Goal: Transaction & Acquisition: Download file/media

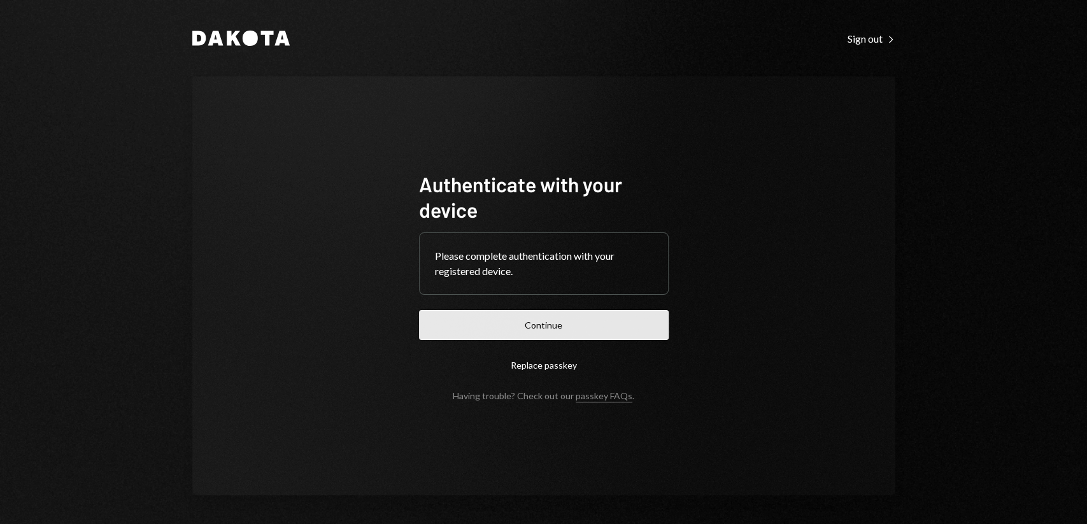
click at [552, 323] on button "Continue" at bounding box center [544, 325] width 250 height 30
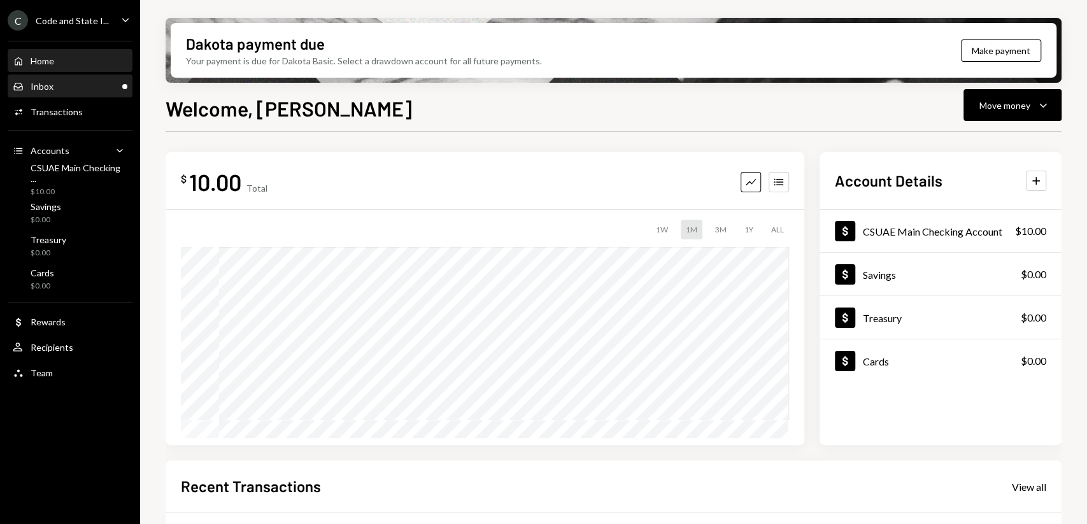
click at [53, 84] on div "Inbox Inbox" at bounding box center [70, 86] width 115 height 11
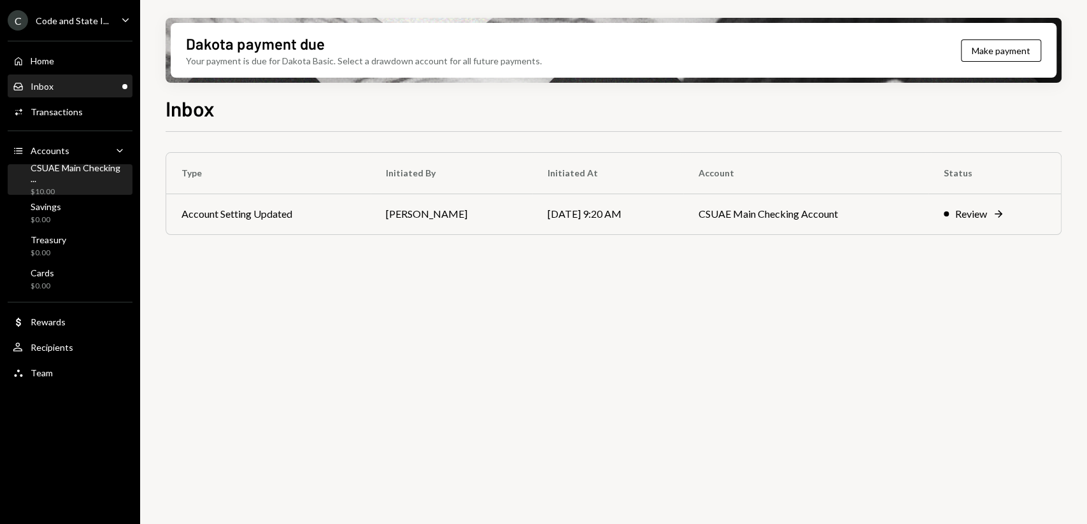
click at [52, 173] on div "CSUAE Main Checking ..." at bounding box center [79, 173] width 97 height 22
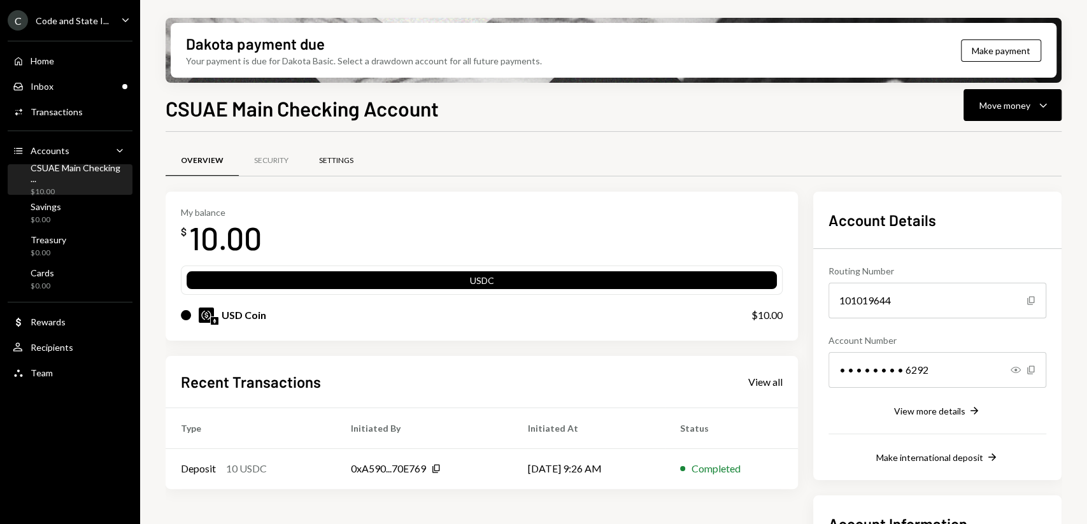
click at [339, 158] on div "Settings" at bounding box center [336, 160] width 34 height 11
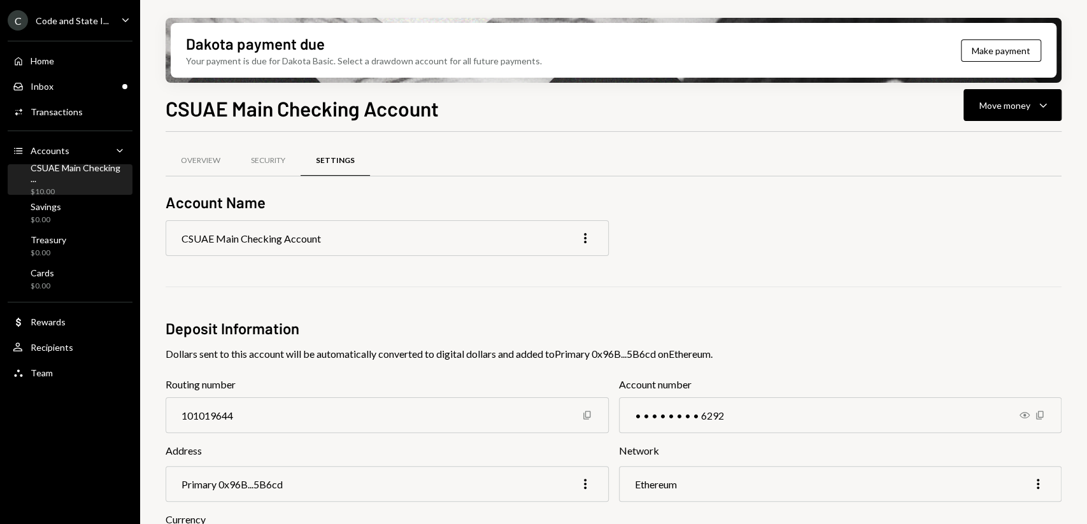
click at [124, 27] on div "Caret Down" at bounding box center [125, 21] width 14 height 16
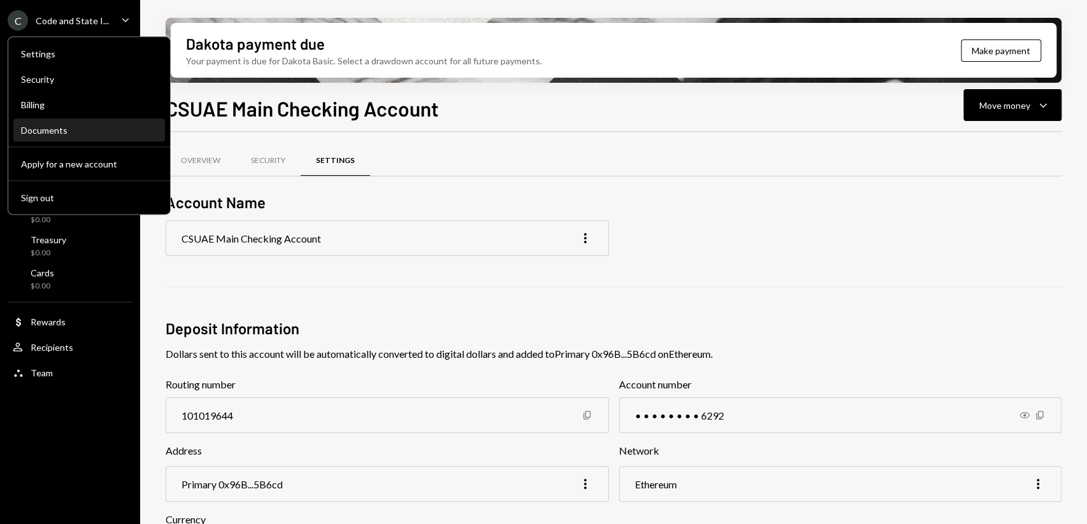
click at [77, 133] on div "Documents" at bounding box center [89, 130] width 136 height 11
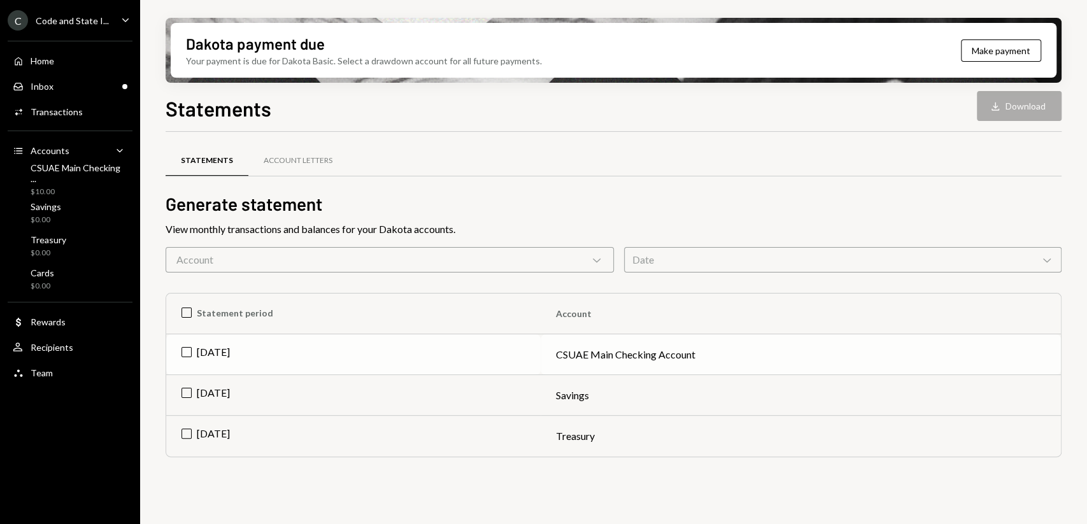
click at [185, 350] on td "[DATE]" at bounding box center [353, 354] width 375 height 41
click at [1014, 101] on button "Download Download" at bounding box center [1019, 106] width 85 height 30
